Goal: Task Accomplishment & Management: Use online tool/utility

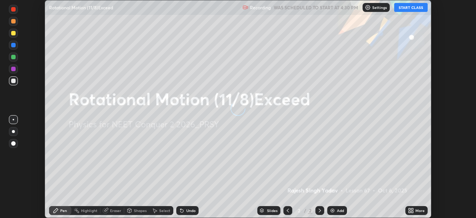
scroll to position [218, 476]
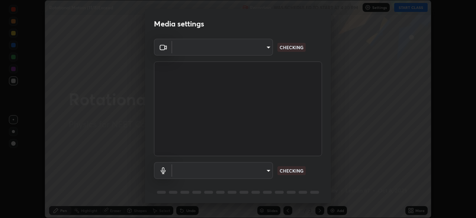
type input "ad6597066c7fc2f7d8a9df135791801f2c5e1b342417c3fbae4c684dc851fcd2"
click at [255, 173] on body "Erase all Rotational Motion (11/8)Exceed Recording WAS SCHEDULED TO START AT 4:…" at bounding box center [238, 109] width 476 height 218
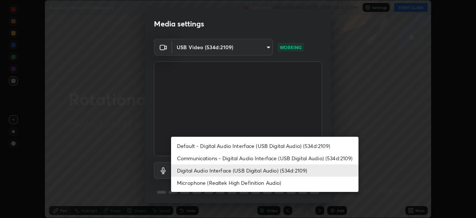
click at [233, 170] on li "Digital Audio Interface (USB Digital Audio) (534d:2109)" at bounding box center [265, 170] width 188 height 12
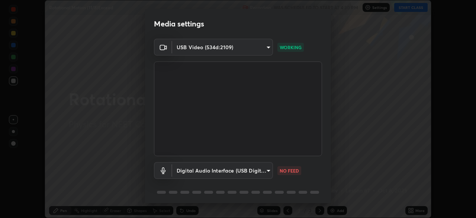
click at [254, 171] on body "Erase all Rotational Motion (11/8)Exceed Recording WAS SCHEDULED TO START AT 4:…" at bounding box center [238, 109] width 476 height 218
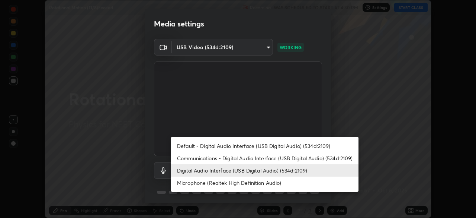
click at [240, 161] on li "Communications - Digital Audio Interface (USB Digital Audio) (534d:2109)" at bounding box center [265, 158] width 188 height 12
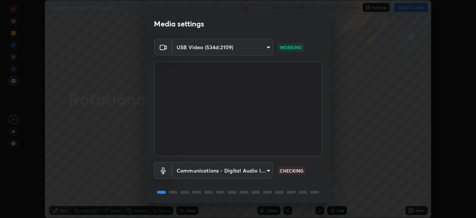
click at [238, 168] on body "Erase all Rotational Motion (11/8)Exceed Recording WAS SCHEDULED TO START AT 4:…" at bounding box center [238, 109] width 476 height 218
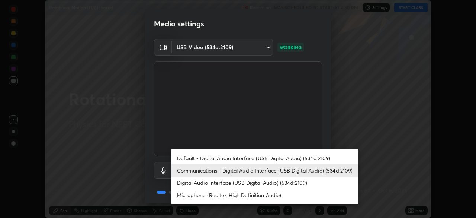
click at [237, 184] on li "Digital Audio Interface (USB Digital Audio) (534d:2109)" at bounding box center [265, 182] width 188 height 12
type input "9504114d88cd1e9f0ed6bff3d9927e44ebb011f85b2675eab88aad570231dfa9"
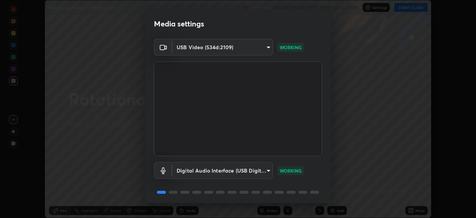
scroll to position [26, 0]
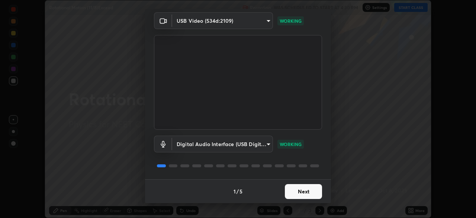
click at [301, 191] on button "Next" at bounding box center [303, 191] width 37 height 15
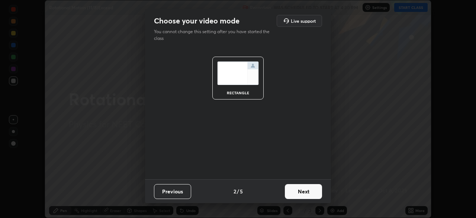
click at [301, 190] on button "Next" at bounding box center [303, 191] width 37 height 15
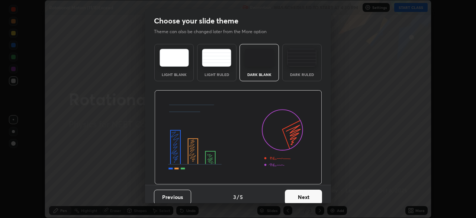
click at [299, 66] on img at bounding box center [301, 58] width 29 height 18
click at [306, 195] on button "Next" at bounding box center [303, 196] width 37 height 15
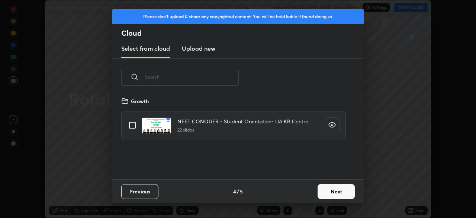
scroll to position [83, 239]
click at [208, 47] on h3 "Upload new" at bounding box center [198, 48] width 33 height 9
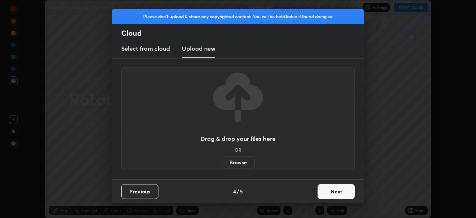
click at [246, 163] on label "Browse" at bounding box center [238, 162] width 33 height 12
click at [222, 163] on input "Browse" at bounding box center [222, 162] width 0 height 12
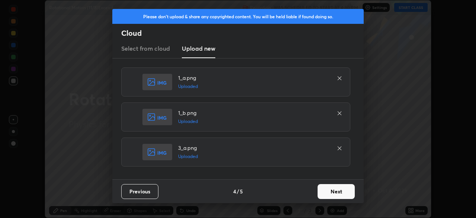
click at [332, 189] on button "Next" at bounding box center [336, 191] width 37 height 15
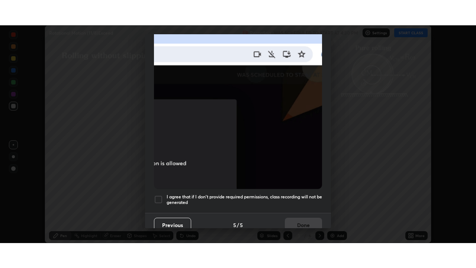
scroll to position [178, 0]
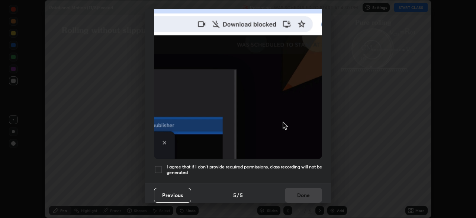
click at [161, 165] on div at bounding box center [158, 169] width 9 height 9
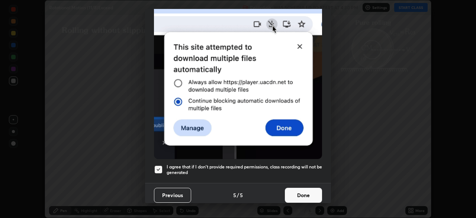
click at [297, 189] on button "Done" at bounding box center [303, 195] width 37 height 15
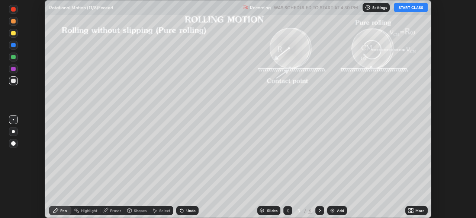
click at [417, 209] on div "More" at bounding box center [420, 210] width 9 height 4
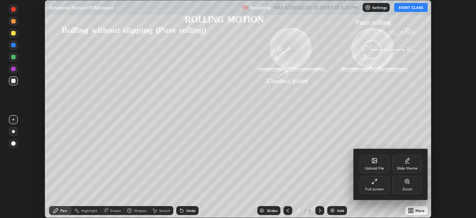
click at [378, 182] on div "Full screen" at bounding box center [375, 185] width 30 height 18
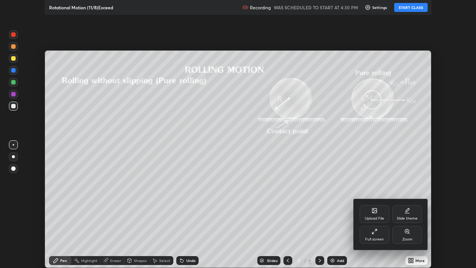
scroll to position [268, 476]
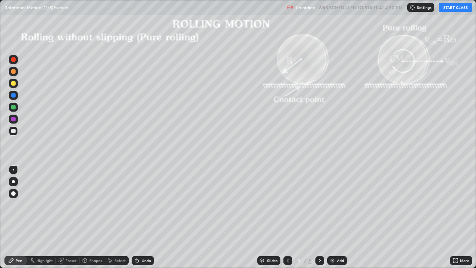
click at [287, 217] on icon at bounding box center [288, 260] width 6 height 6
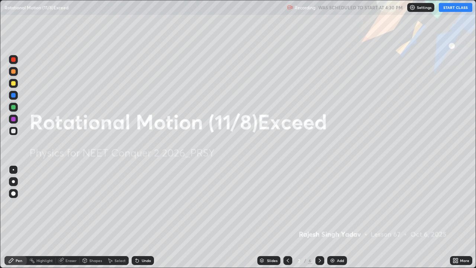
click at [456, 7] on button "START CLASS" at bounding box center [455, 7] width 33 height 9
click at [340, 217] on div "Add" at bounding box center [340, 261] width 7 height 4
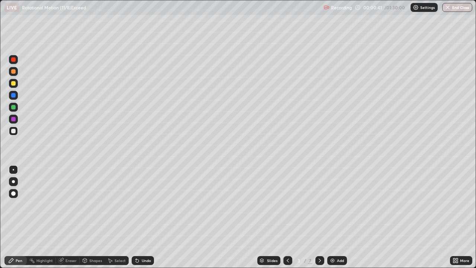
click at [15, 71] on div at bounding box center [13, 71] width 4 height 4
click at [14, 180] on div at bounding box center [13, 181] width 3 height 3
click at [91, 217] on div "Shapes" at bounding box center [92, 260] width 25 height 9
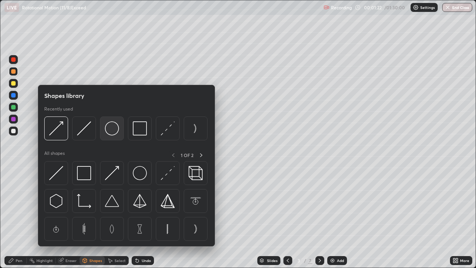
click at [113, 132] on img at bounding box center [112, 128] width 14 height 14
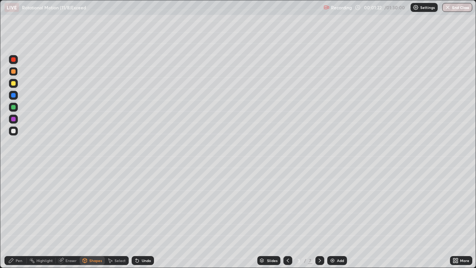
click at [15, 130] on div at bounding box center [13, 131] width 4 height 4
click at [87, 217] on icon at bounding box center [85, 260] width 6 height 6
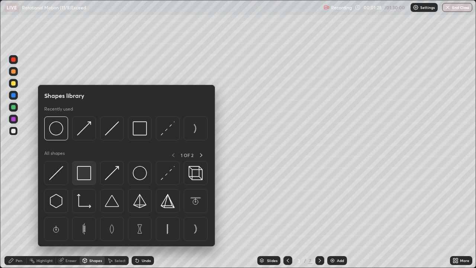
click at [82, 171] on img at bounding box center [84, 173] width 14 height 14
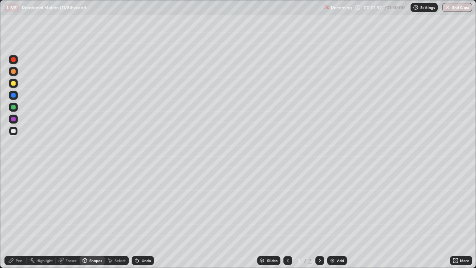
click at [17, 217] on div "Pen" at bounding box center [19, 261] width 7 height 4
click at [13, 72] on div at bounding box center [13, 71] width 4 height 4
click at [13, 130] on div at bounding box center [13, 131] width 4 height 4
click at [15, 83] on div at bounding box center [13, 83] width 4 height 4
click at [13, 109] on div at bounding box center [13, 107] width 4 height 4
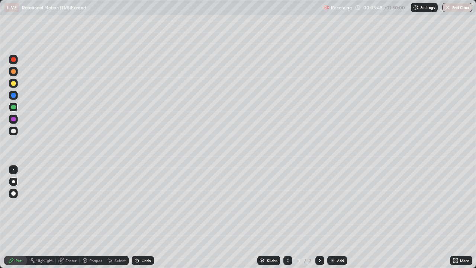
click at [90, 217] on div "Shapes" at bounding box center [95, 261] width 13 height 4
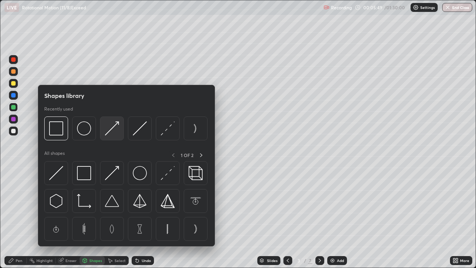
click at [109, 132] on img at bounding box center [112, 128] width 14 height 14
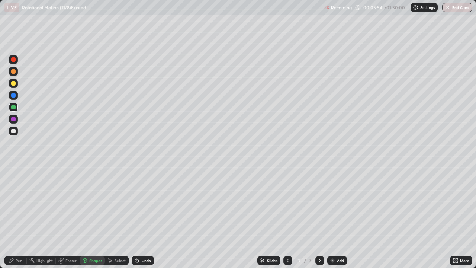
click at [13, 71] on div at bounding box center [13, 71] width 4 height 4
click at [15, 120] on div at bounding box center [13, 119] width 4 height 4
click at [20, 217] on div "Pen" at bounding box center [15, 260] width 22 height 9
click at [15, 84] on div at bounding box center [13, 83] width 4 height 4
click at [14, 129] on div at bounding box center [13, 131] width 4 height 4
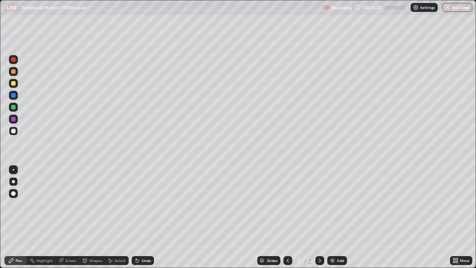
click at [339, 217] on div "Add" at bounding box center [340, 261] width 7 height 4
click at [94, 217] on div "Shapes" at bounding box center [95, 261] width 13 height 4
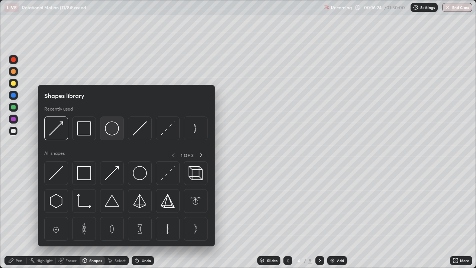
click at [114, 131] on img at bounding box center [112, 128] width 14 height 14
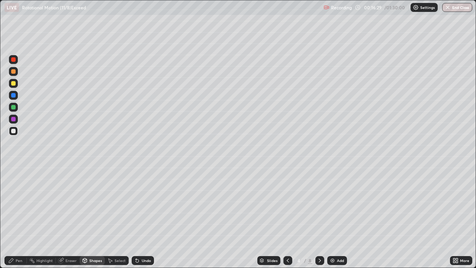
click at [92, 217] on div "Shapes" at bounding box center [95, 261] width 13 height 4
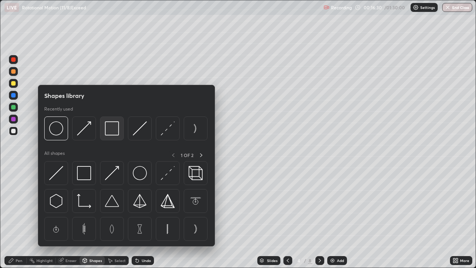
click at [108, 135] on div at bounding box center [112, 128] width 24 height 24
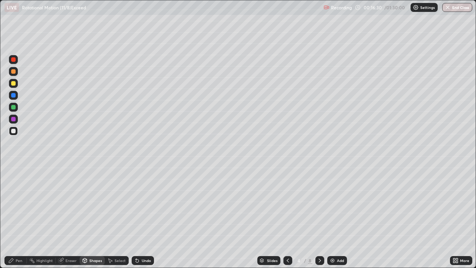
click at [14, 84] on div at bounding box center [13, 83] width 4 height 4
click at [18, 217] on div "Pen" at bounding box center [19, 261] width 7 height 4
click at [15, 107] on div at bounding box center [13, 107] width 4 height 4
click at [15, 73] on div at bounding box center [13, 71] width 9 height 9
click at [339, 217] on div "Add" at bounding box center [340, 261] width 7 height 4
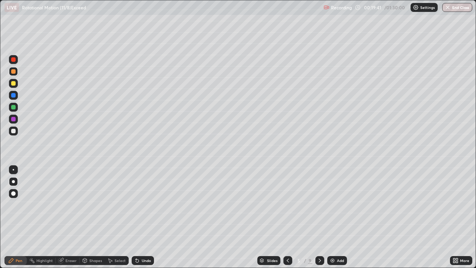
click at [14, 131] on div at bounding box center [13, 131] width 4 height 4
click at [89, 217] on div "Shapes" at bounding box center [92, 260] width 25 height 9
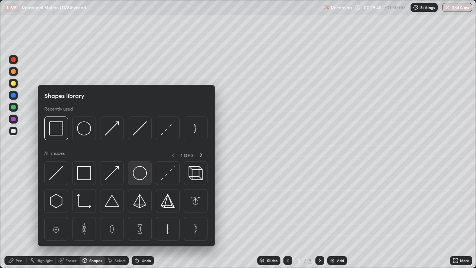
click at [134, 173] on img at bounding box center [140, 173] width 14 height 14
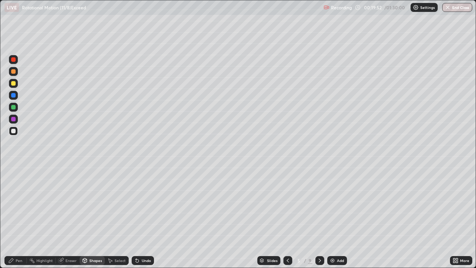
click at [13, 86] on div at bounding box center [13, 83] width 9 height 9
click at [96, 217] on div "Shapes" at bounding box center [95, 261] width 13 height 4
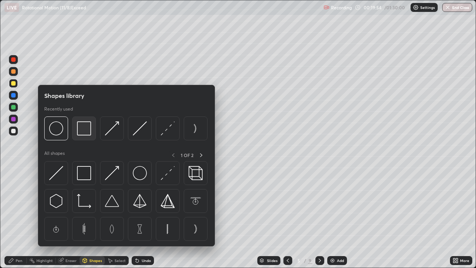
click at [77, 131] on img at bounding box center [84, 128] width 14 height 14
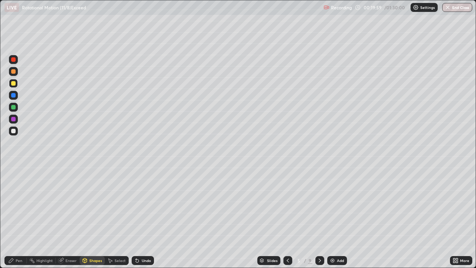
click at [14, 217] on div "Pen" at bounding box center [15, 260] width 22 height 9
click at [13, 121] on div at bounding box center [13, 119] width 4 height 4
click at [15, 129] on div at bounding box center [13, 131] width 4 height 4
click at [288, 217] on icon at bounding box center [288, 260] width 6 height 6
click at [320, 217] on icon at bounding box center [320, 260] width 6 height 6
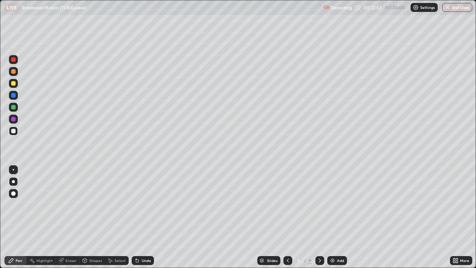
click at [287, 217] on icon at bounding box center [288, 260] width 6 height 6
click at [319, 217] on icon at bounding box center [320, 260] width 6 height 6
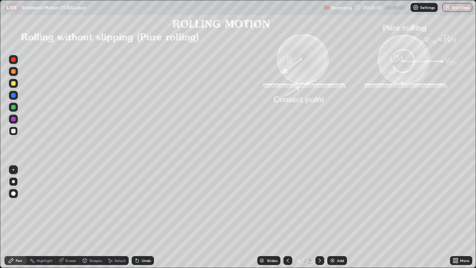
click at [288, 217] on icon at bounding box center [288, 260] width 6 height 6
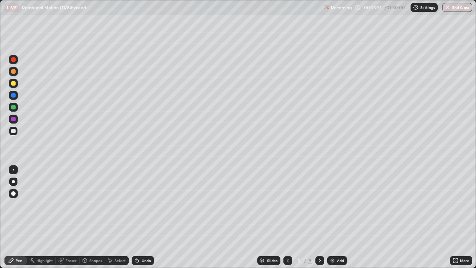
click at [335, 217] on div "Add" at bounding box center [337, 260] width 20 height 9
click at [94, 217] on div "Shapes" at bounding box center [95, 261] width 13 height 4
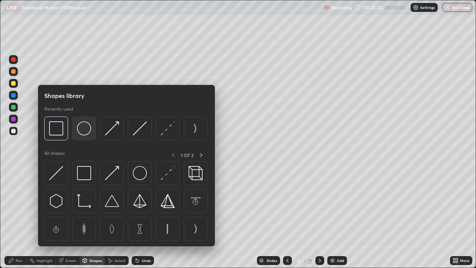
click at [86, 132] on img at bounding box center [84, 128] width 14 height 14
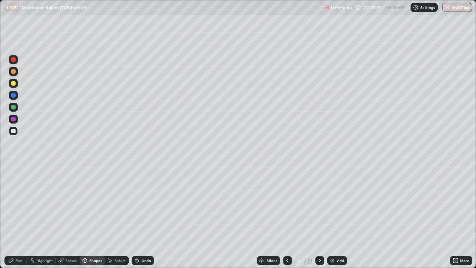
click at [90, 217] on div "Shapes" at bounding box center [95, 261] width 13 height 4
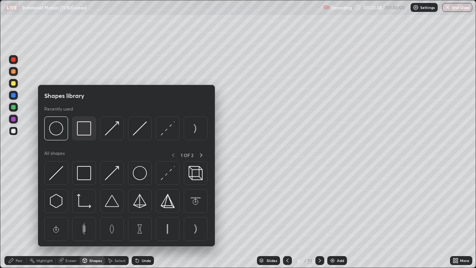
click at [81, 131] on img at bounding box center [84, 128] width 14 height 14
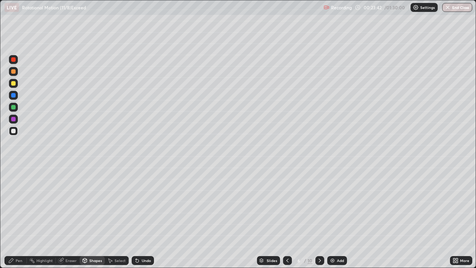
click at [15, 107] on div at bounding box center [13, 107] width 4 height 4
click at [21, 217] on div "Pen" at bounding box center [15, 260] width 22 height 9
click at [92, 217] on div "Shapes" at bounding box center [95, 261] width 13 height 4
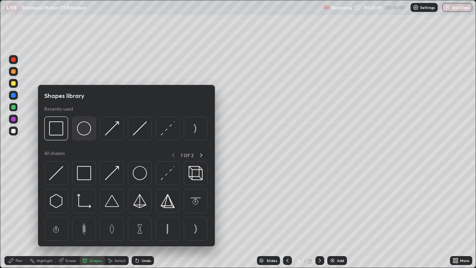
click at [86, 129] on img at bounding box center [84, 128] width 14 height 14
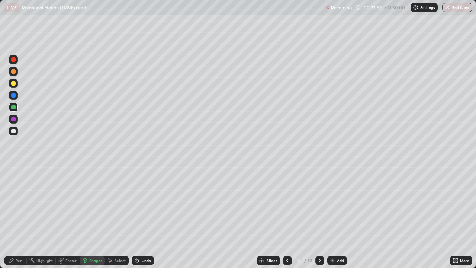
click at [16, 217] on div "Pen" at bounding box center [19, 261] width 7 height 4
click at [13, 130] on div at bounding box center [13, 131] width 4 height 4
click at [15, 119] on div at bounding box center [13, 119] width 4 height 4
click at [15, 72] on div at bounding box center [13, 71] width 4 height 4
click at [15, 130] on div at bounding box center [13, 131] width 4 height 4
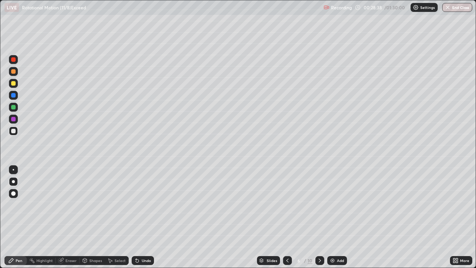
click at [287, 217] on icon at bounding box center [288, 260] width 6 height 6
click at [321, 217] on icon at bounding box center [320, 260] width 6 height 6
click at [340, 217] on div "Add" at bounding box center [340, 261] width 7 height 4
click at [15, 71] on div at bounding box center [13, 71] width 4 height 4
click at [94, 217] on div "Shapes" at bounding box center [95, 261] width 13 height 4
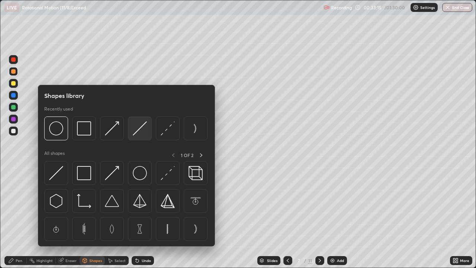
click at [137, 130] on img at bounding box center [140, 128] width 14 height 14
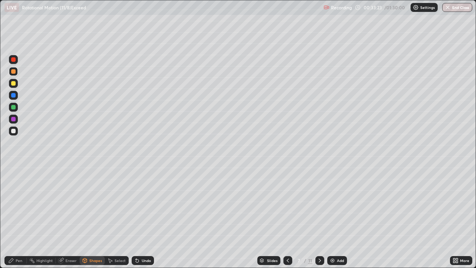
click at [19, 217] on div "Pen" at bounding box center [19, 261] width 7 height 4
click at [90, 217] on div "Shapes" at bounding box center [95, 261] width 13 height 4
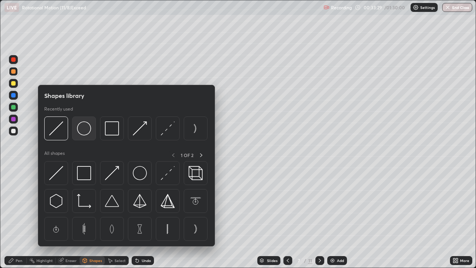
click at [86, 129] on img at bounding box center [84, 128] width 14 height 14
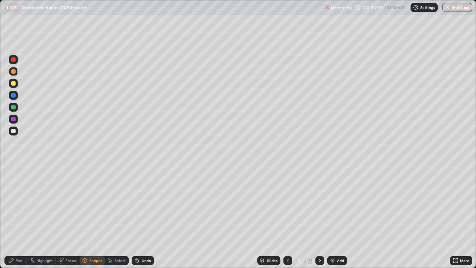
click at [15, 129] on div at bounding box center [13, 131] width 4 height 4
click at [18, 217] on div "Pen" at bounding box center [19, 261] width 7 height 4
click at [15, 107] on div at bounding box center [13, 107] width 4 height 4
click at [89, 217] on div "Shapes" at bounding box center [95, 261] width 13 height 4
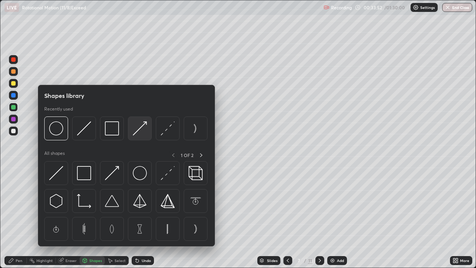
click at [136, 131] on img at bounding box center [140, 128] width 14 height 14
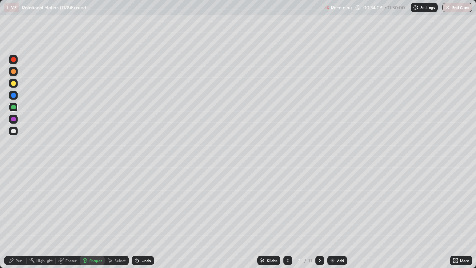
click at [15, 119] on div at bounding box center [13, 119] width 4 height 4
click at [14, 129] on div at bounding box center [13, 131] width 4 height 4
click at [16, 217] on div "Pen" at bounding box center [19, 261] width 7 height 4
click at [16, 74] on div at bounding box center [13, 71] width 9 height 9
click at [15, 60] on div at bounding box center [13, 59] width 4 height 4
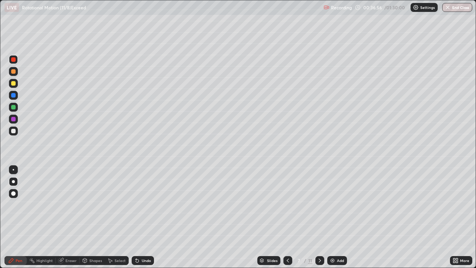
click at [15, 84] on div at bounding box center [13, 83] width 4 height 4
click at [14, 132] on div at bounding box center [13, 131] width 4 height 4
click at [14, 61] on div at bounding box center [13, 59] width 4 height 4
click at [339, 217] on div "Add" at bounding box center [340, 261] width 7 height 4
click at [94, 217] on div "Shapes" at bounding box center [95, 261] width 13 height 4
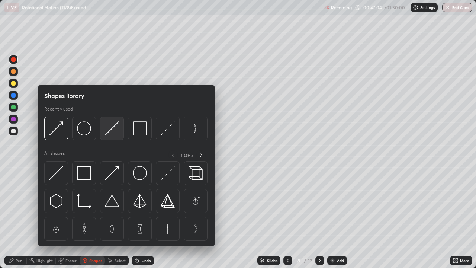
click at [113, 129] on img at bounding box center [112, 128] width 14 height 14
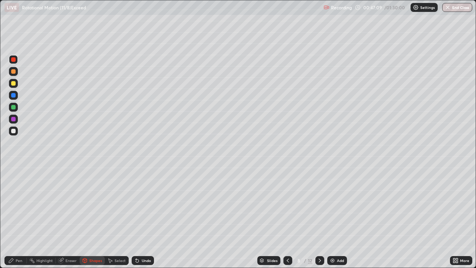
click at [14, 217] on div "Pen" at bounding box center [15, 260] width 22 height 9
click at [92, 217] on div "Shapes" at bounding box center [95, 261] width 13 height 4
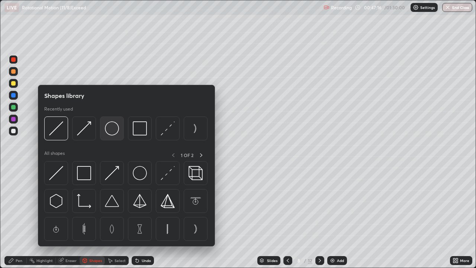
click at [110, 130] on img at bounding box center [112, 128] width 14 height 14
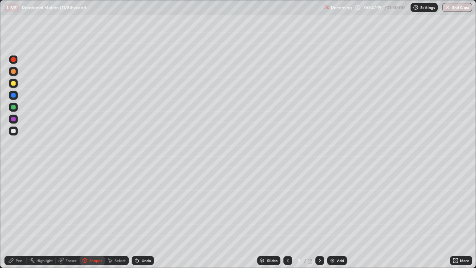
click at [13, 129] on div at bounding box center [13, 131] width 4 height 4
click at [144, 217] on div "Undo" at bounding box center [146, 261] width 9 height 4
click at [119, 217] on div "Select" at bounding box center [120, 261] width 11 height 4
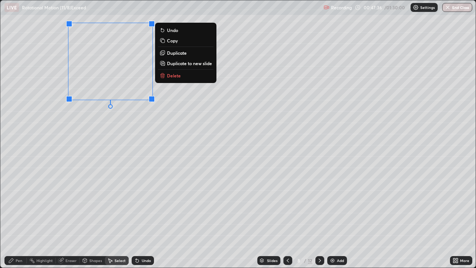
click at [173, 53] on p "Duplicate" at bounding box center [177, 53] width 20 height 6
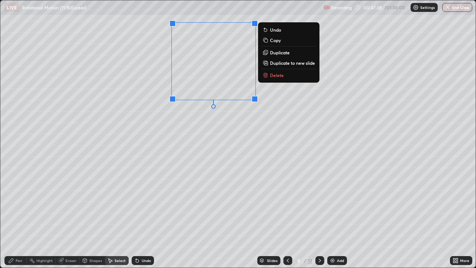
click at [182, 128] on div "0 ° Undo Copy Duplicate Duplicate to new slide Delete" at bounding box center [237, 133] width 475 height 267
click at [281, 53] on p "Duplicate" at bounding box center [280, 52] width 20 height 6
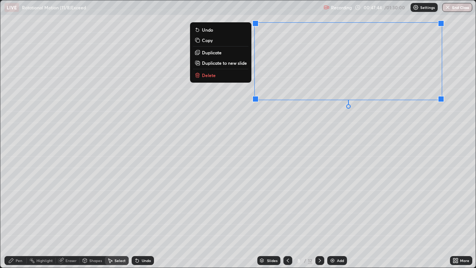
click at [343, 132] on div "0 ° Undo Copy Duplicate Duplicate to new slide Delete" at bounding box center [237, 133] width 475 height 267
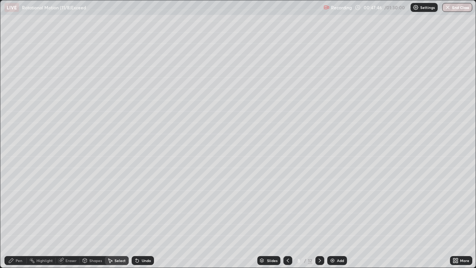
click at [18, 217] on div "Pen" at bounding box center [19, 261] width 7 height 4
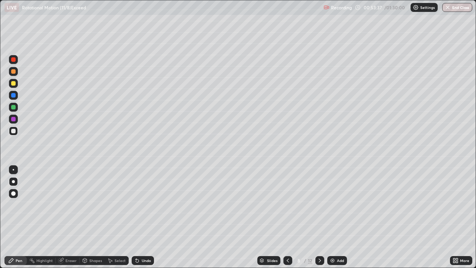
click at [6, 217] on div "Pen" at bounding box center [15, 260] width 22 height 9
click at [339, 217] on div "Add" at bounding box center [340, 261] width 7 height 4
click at [15, 132] on div at bounding box center [13, 131] width 4 height 4
click at [15, 84] on div at bounding box center [13, 83] width 4 height 4
click at [95, 217] on div "Shapes" at bounding box center [95, 261] width 13 height 4
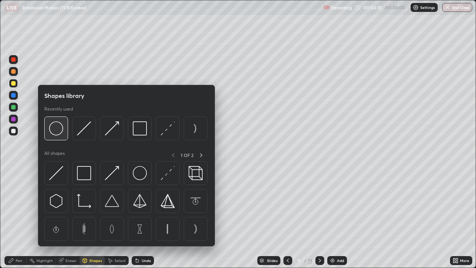
click at [59, 130] on img at bounding box center [56, 128] width 14 height 14
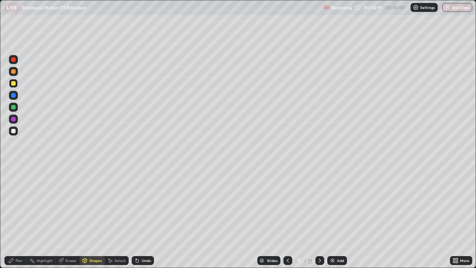
click at [15, 106] on div at bounding box center [13, 107] width 4 height 4
click at [16, 132] on div at bounding box center [13, 130] width 9 height 9
click at [18, 217] on div "Pen" at bounding box center [19, 261] width 7 height 4
click at [93, 217] on div "Shapes" at bounding box center [95, 261] width 13 height 4
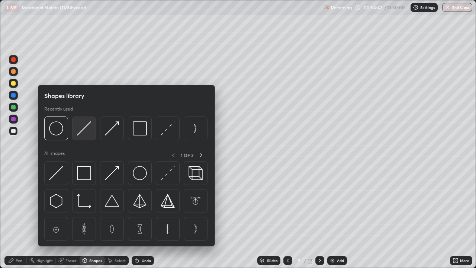
click at [84, 130] on img at bounding box center [84, 128] width 14 height 14
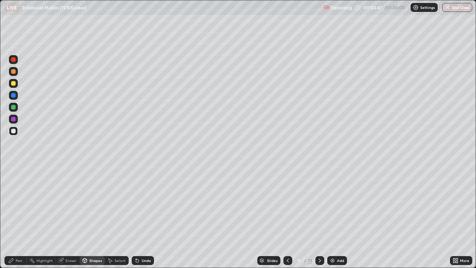
click at [19, 217] on div "Pen" at bounding box center [19, 261] width 7 height 4
click at [13, 170] on div at bounding box center [13, 169] width 1 height 1
click at [341, 217] on div "Add" at bounding box center [340, 261] width 7 height 4
click at [13, 182] on div at bounding box center [13, 181] width 3 height 3
click at [15, 83] on div at bounding box center [13, 83] width 4 height 4
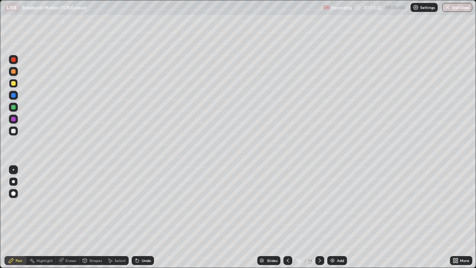
click at [69, 217] on div "Eraser" at bounding box center [70, 261] width 11 height 4
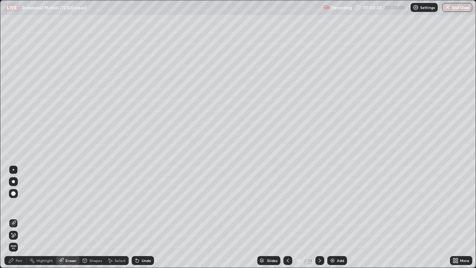
click at [20, 217] on div "Pen" at bounding box center [15, 260] width 22 height 9
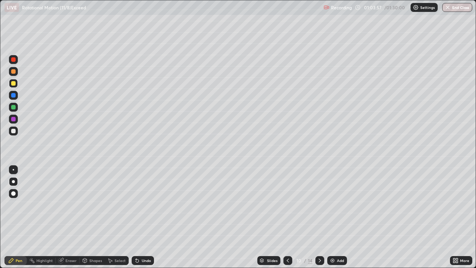
click at [288, 217] on icon at bounding box center [288, 260] width 6 height 6
click at [319, 217] on icon at bounding box center [320, 260] width 6 height 6
click at [13, 128] on div at bounding box center [13, 130] width 9 height 9
click at [291, 217] on div at bounding box center [287, 260] width 9 height 9
click at [321, 217] on icon at bounding box center [320, 260] width 6 height 6
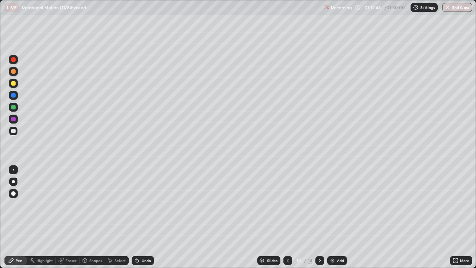
click at [69, 217] on div "Eraser" at bounding box center [70, 261] width 11 height 4
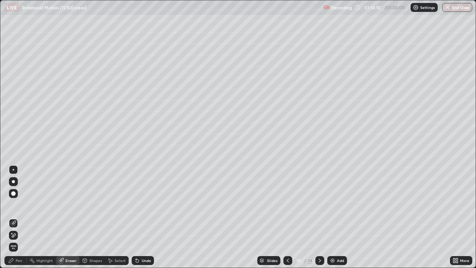
click at [320, 217] on icon at bounding box center [320, 260] width 6 height 6
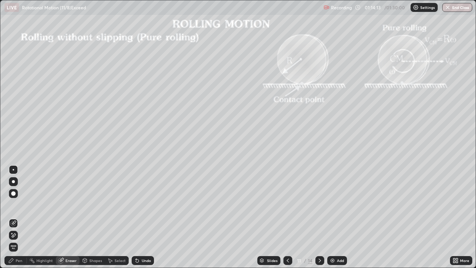
click at [319, 217] on icon at bounding box center [320, 260] width 6 height 6
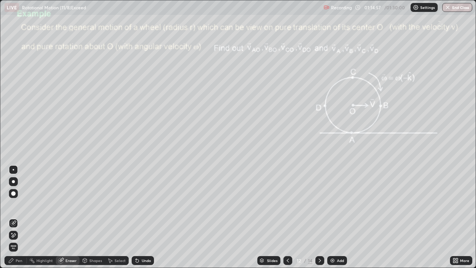
click at [18, 217] on div "Pen" at bounding box center [19, 261] width 7 height 4
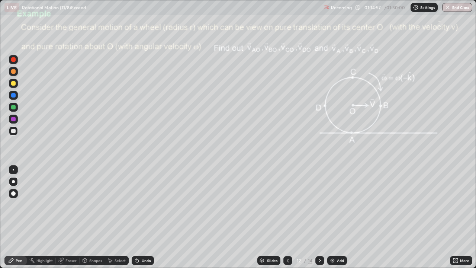
click at [14, 94] on div at bounding box center [13, 95] width 4 height 4
click at [94, 217] on div "Shapes" at bounding box center [95, 261] width 13 height 4
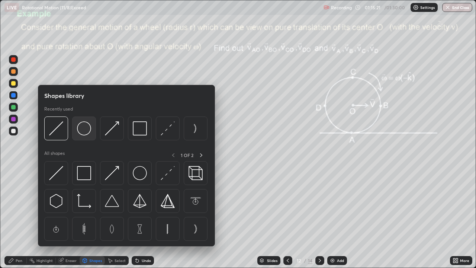
click at [83, 130] on img at bounding box center [84, 128] width 14 height 14
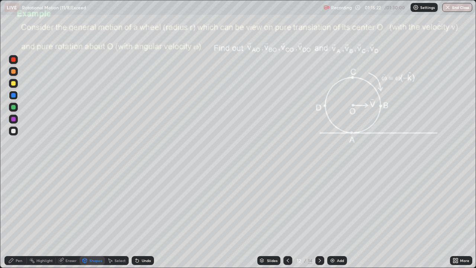
click at [13, 130] on div at bounding box center [13, 131] width 4 height 4
click at [14, 217] on div "Pen" at bounding box center [15, 260] width 22 height 9
click at [93, 217] on div "Shapes" at bounding box center [95, 261] width 13 height 4
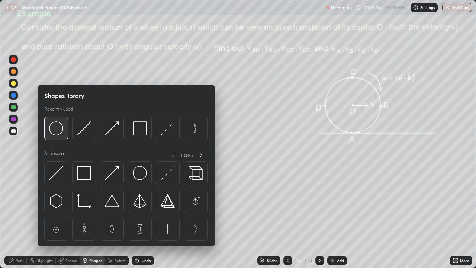
click at [58, 131] on img at bounding box center [56, 128] width 14 height 14
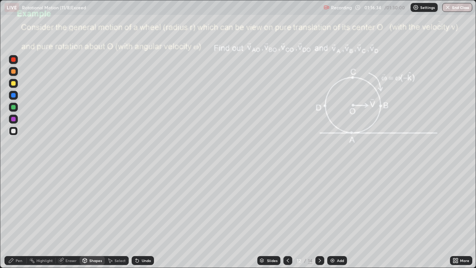
click at [15, 84] on div at bounding box center [13, 83] width 4 height 4
click at [20, 217] on div "Pen" at bounding box center [19, 261] width 7 height 4
click at [419, 217] on div "Slides 12 / 14 Add" at bounding box center [302, 260] width 296 height 15
click at [322, 217] on icon at bounding box center [320, 260] width 6 height 6
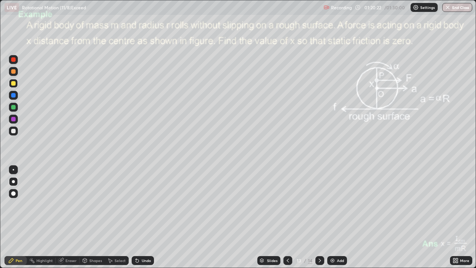
click at [319, 217] on icon at bounding box center [320, 260] width 6 height 6
click at [318, 217] on icon at bounding box center [320, 260] width 6 height 6
click at [456, 8] on button "End Class" at bounding box center [457, 7] width 30 height 9
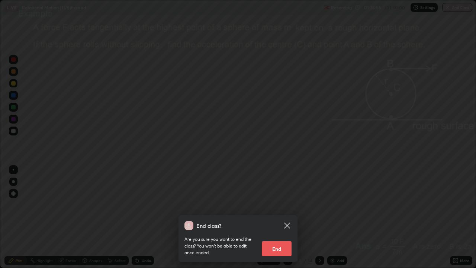
click at [272, 217] on button "End" at bounding box center [277, 248] width 30 height 15
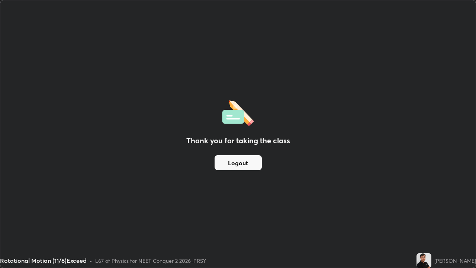
click at [251, 162] on button "Logout" at bounding box center [238, 162] width 47 height 15
